Goal: Information Seeking & Learning: Learn about a topic

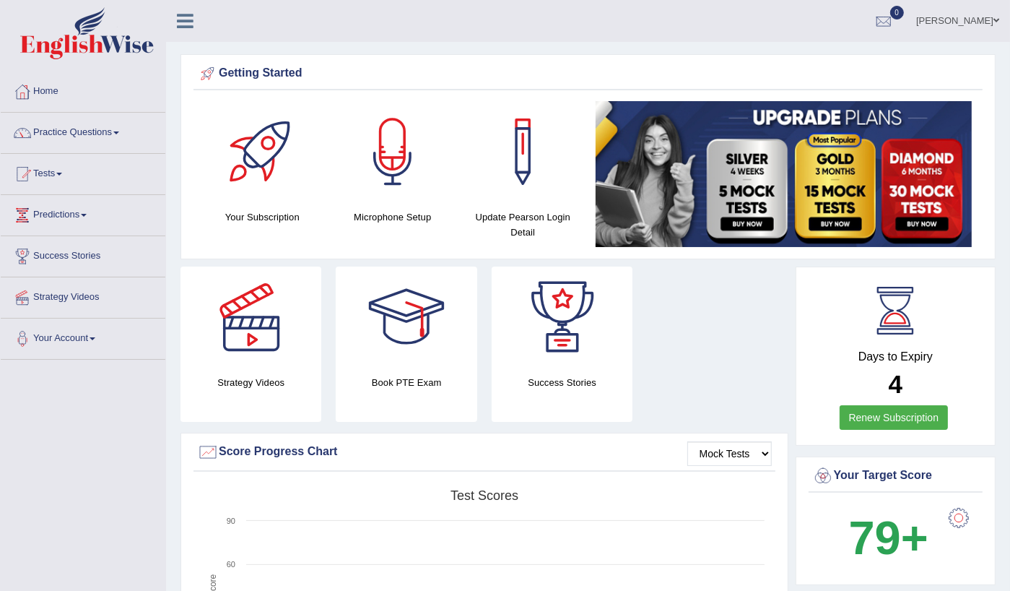
click at [85, 146] on link "Practice Questions" at bounding box center [83, 131] width 165 height 36
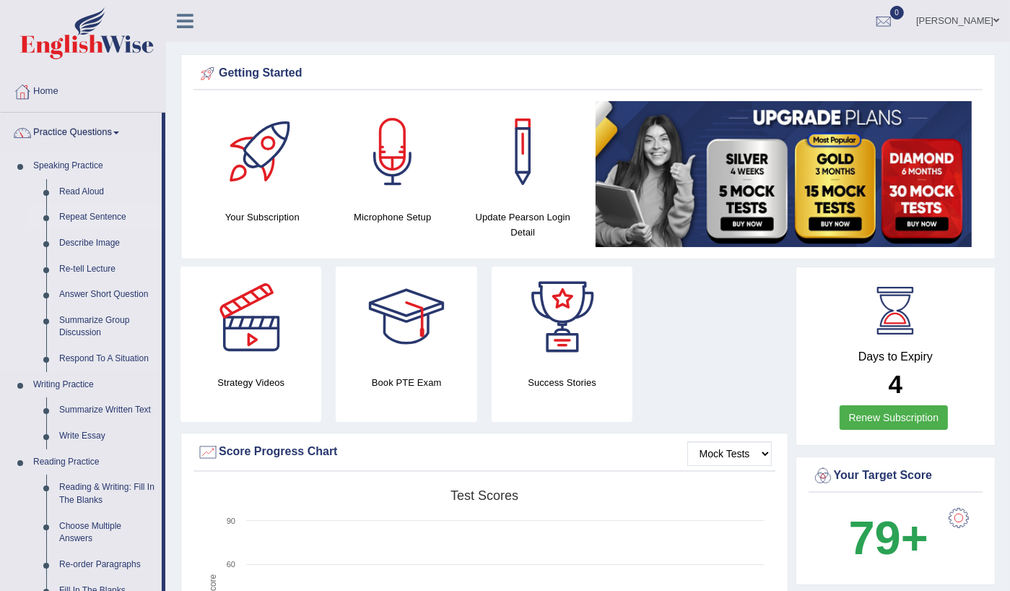
click at [98, 213] on link "Repeat Sentence" at bounding box center [107, 217] width 109 height 26
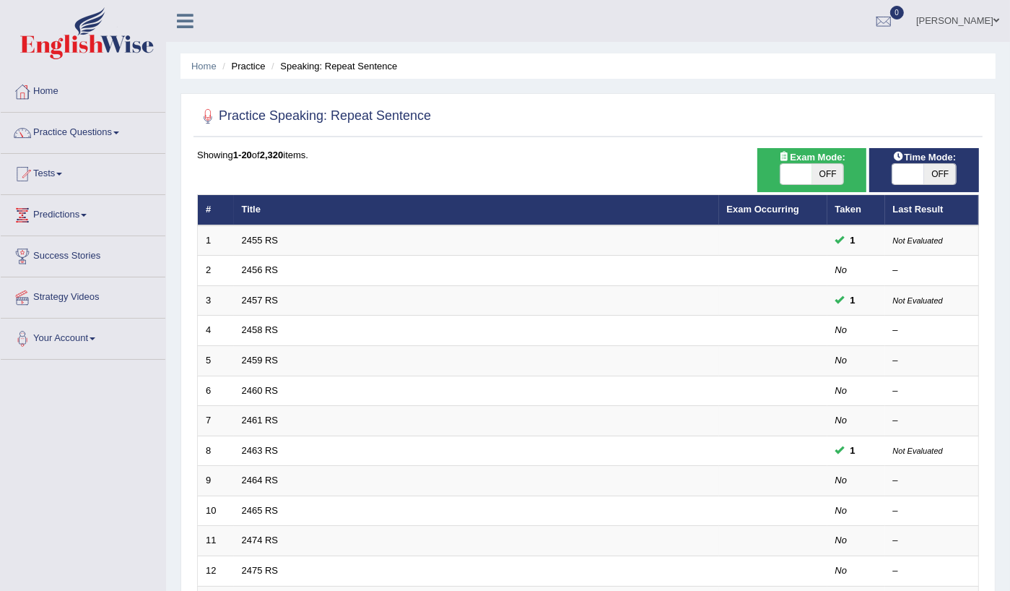
click at [263, 246] on td "2455 RS" at bounding box center [476, 240] width 485 height 30
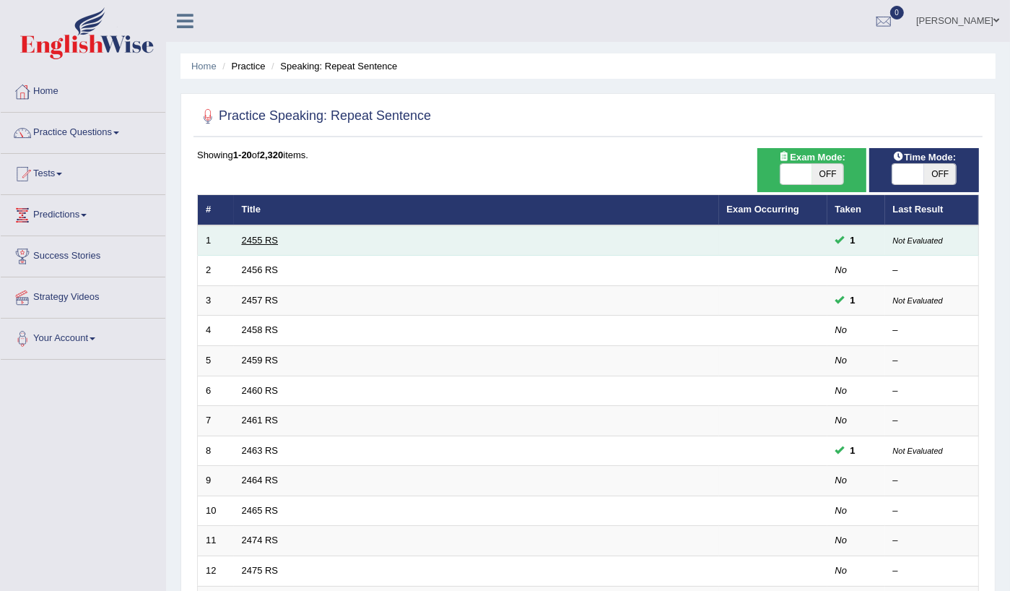
click at [263, 238] on link "2455 RS" at bounding box center [260, 240] width 37 height 11
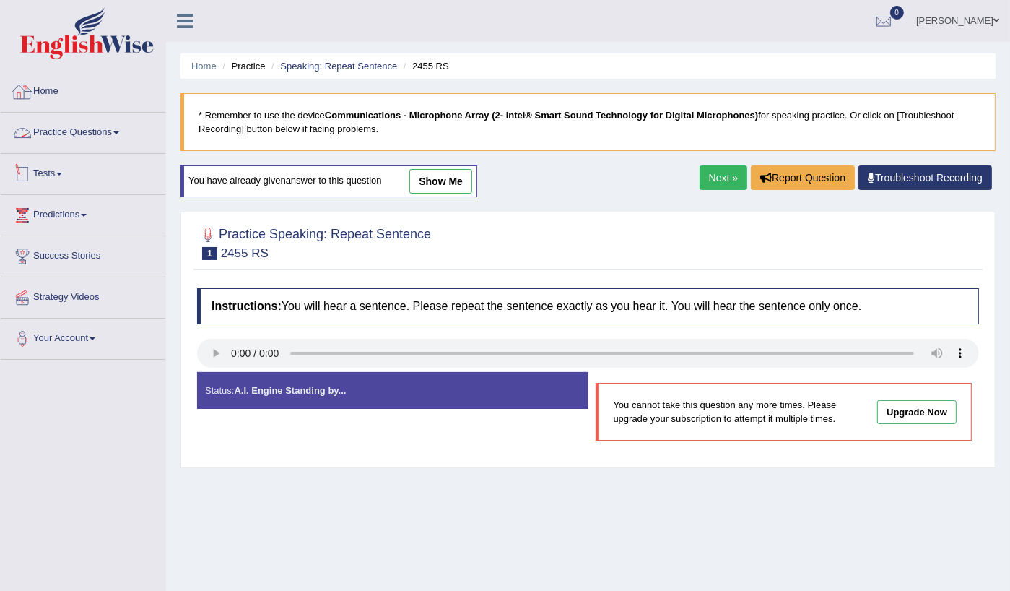
click at [77, 134] on link "Practice Questions" at bounding box center [83, 131] width 165 height 36
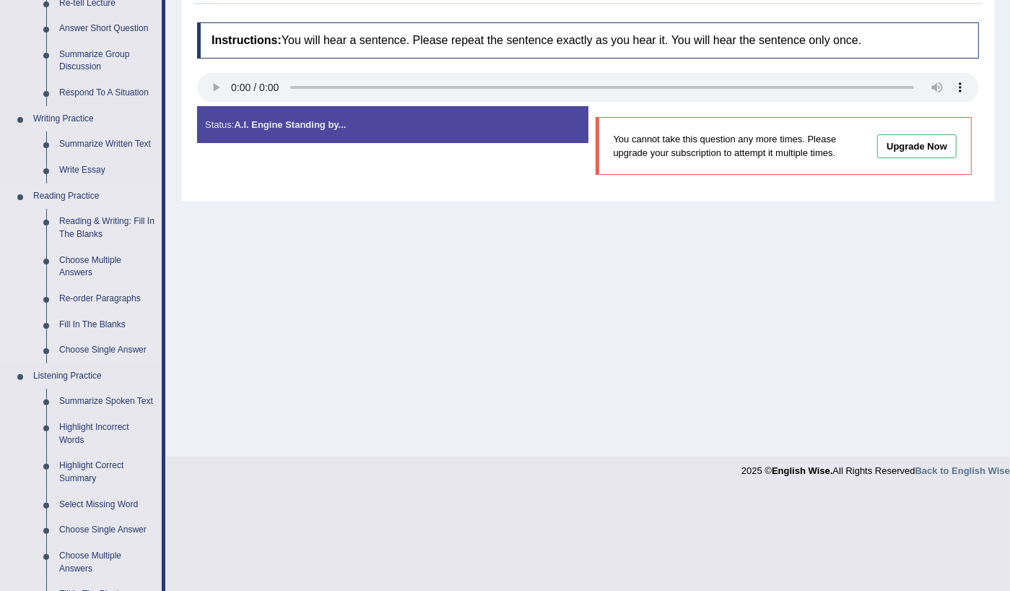
scroll to position [289, 0]
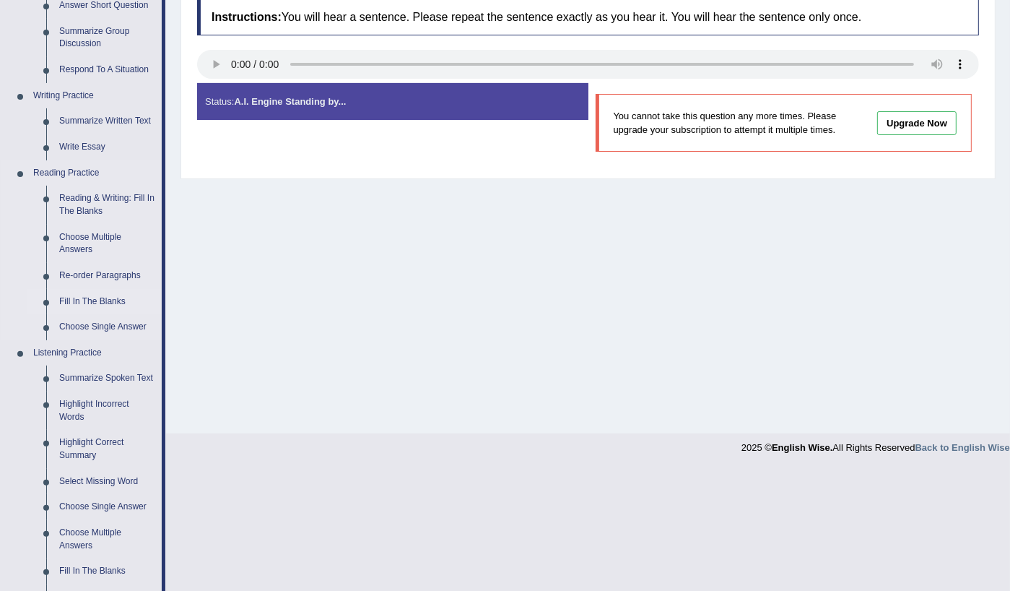
click at [98, 299] on link "Fill In The Blanks" at bounding box center [107, 302] width 109 height 26
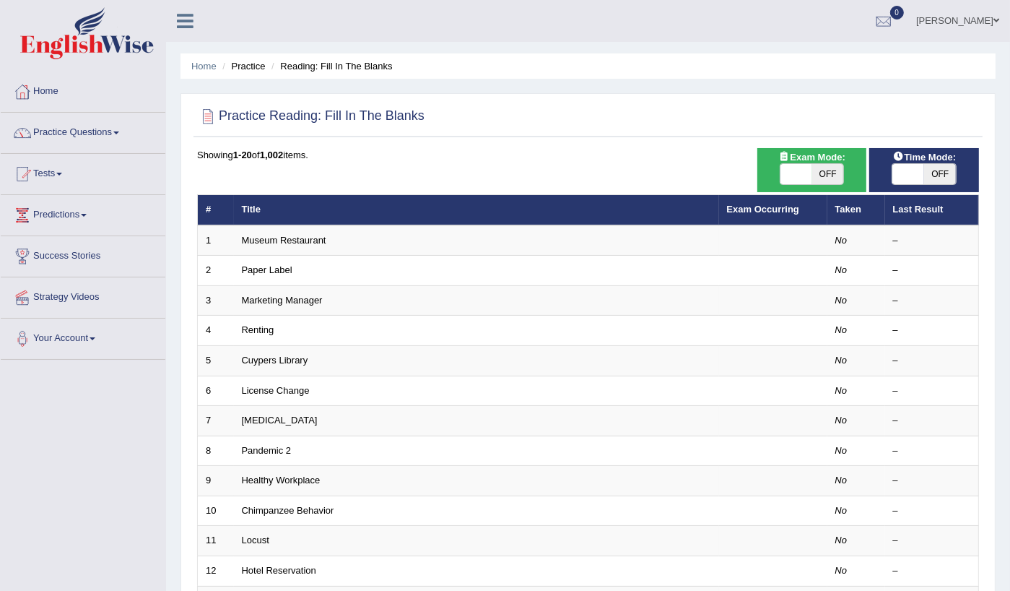
click at [274, 270] on link "Paper Label" at bounding box center [267, 269] width 51 height 11
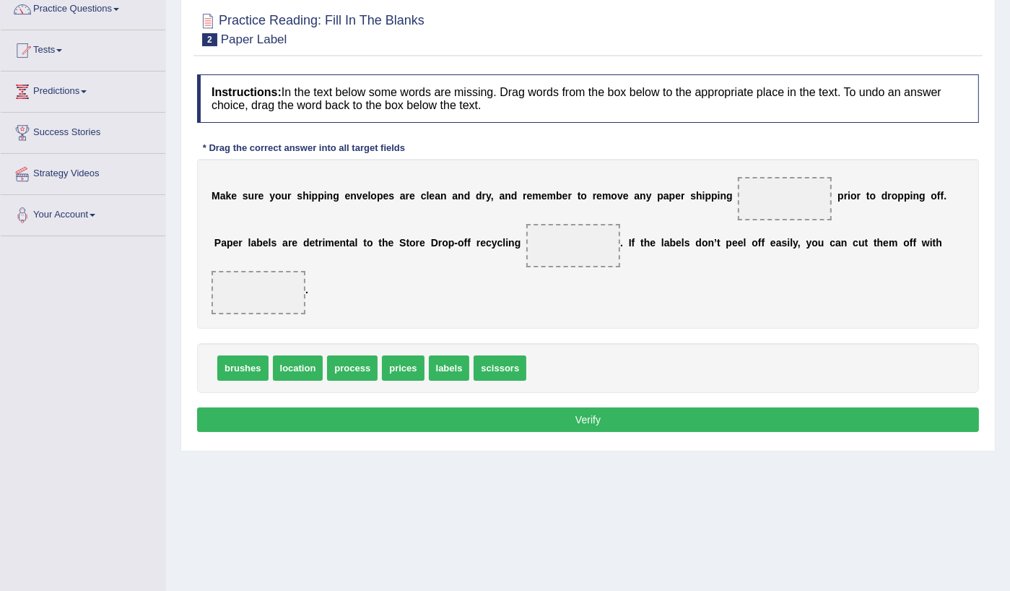
scroll to position [72, 0]
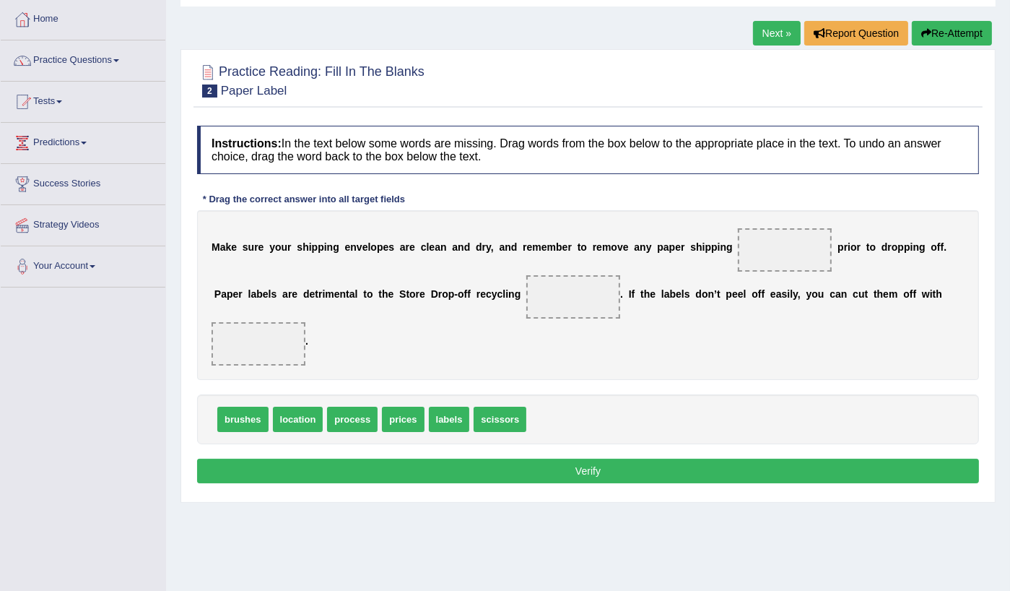
click at [782, 241] on span at bounding box center [785, 249] width 94 height 43
drag, startPoint x: 775, startPoint y: 255, endPoint x: 584, endPoint y: 293, distance: 195.1
click at [732, 264] on div "M a k e s u r e y o u r s h i p p i n g e n v e l o p e s a r e c l e a n a n d…" at bounding box center [588, 295] width 782 height 170
click at [563, 297] on span at bounding box center [574, 296] width 94 height 43
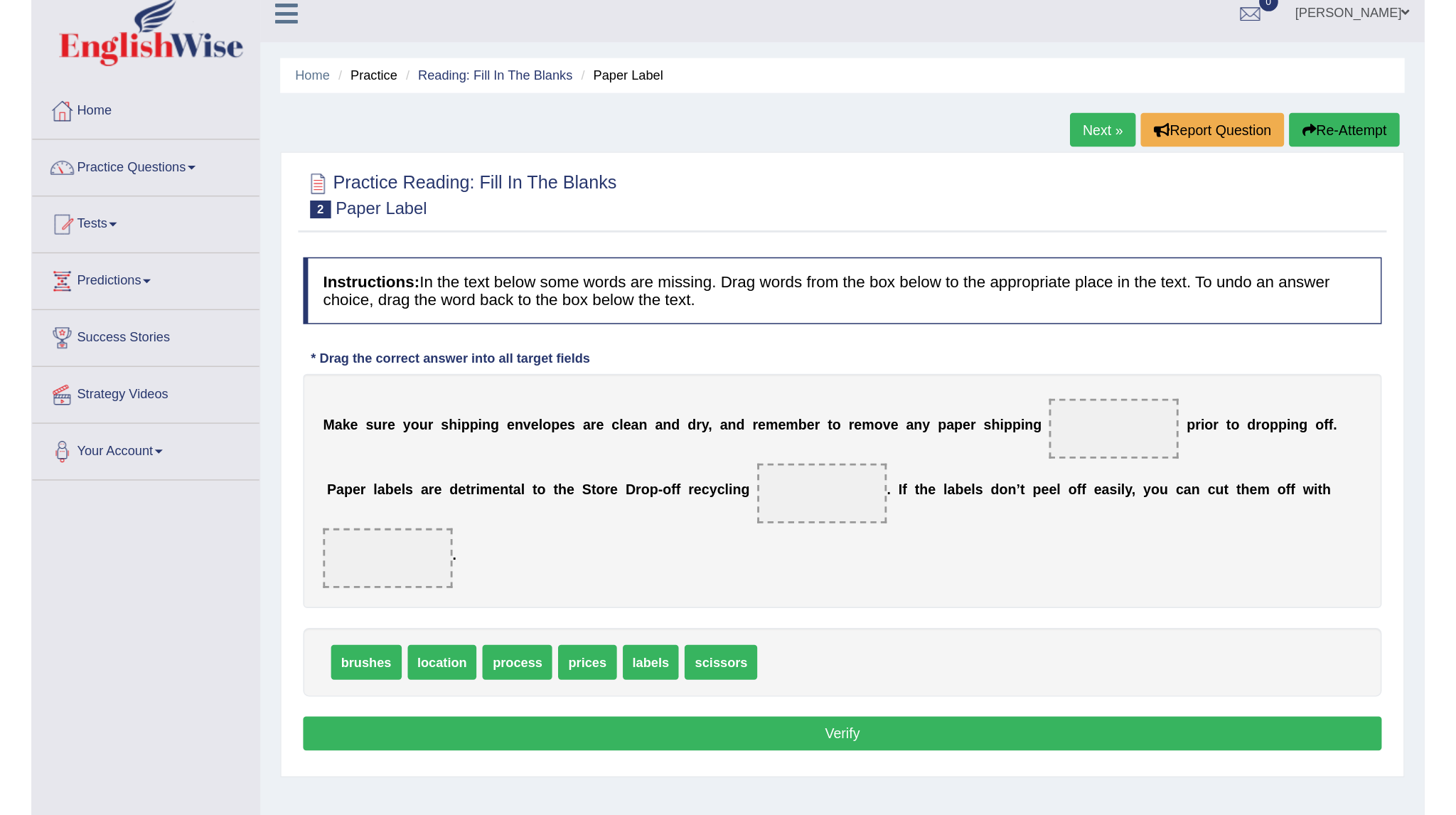
scroll to position [0, 0]
